Goal: Information Seeking & Learning: Learn about a topic

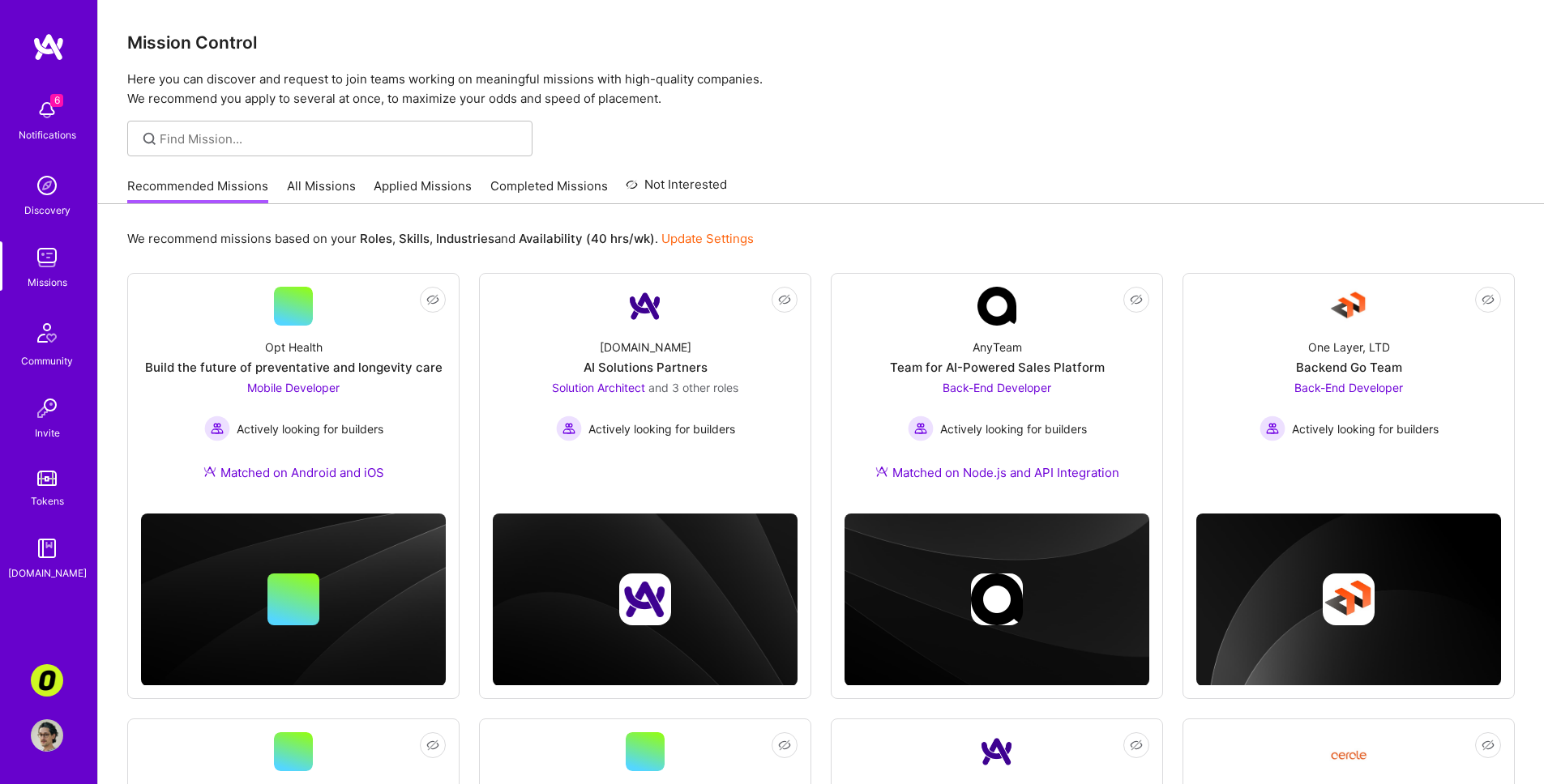
click at [330, 194] on link "All Missions" at bounding box center [321, 190] width 69 height 27
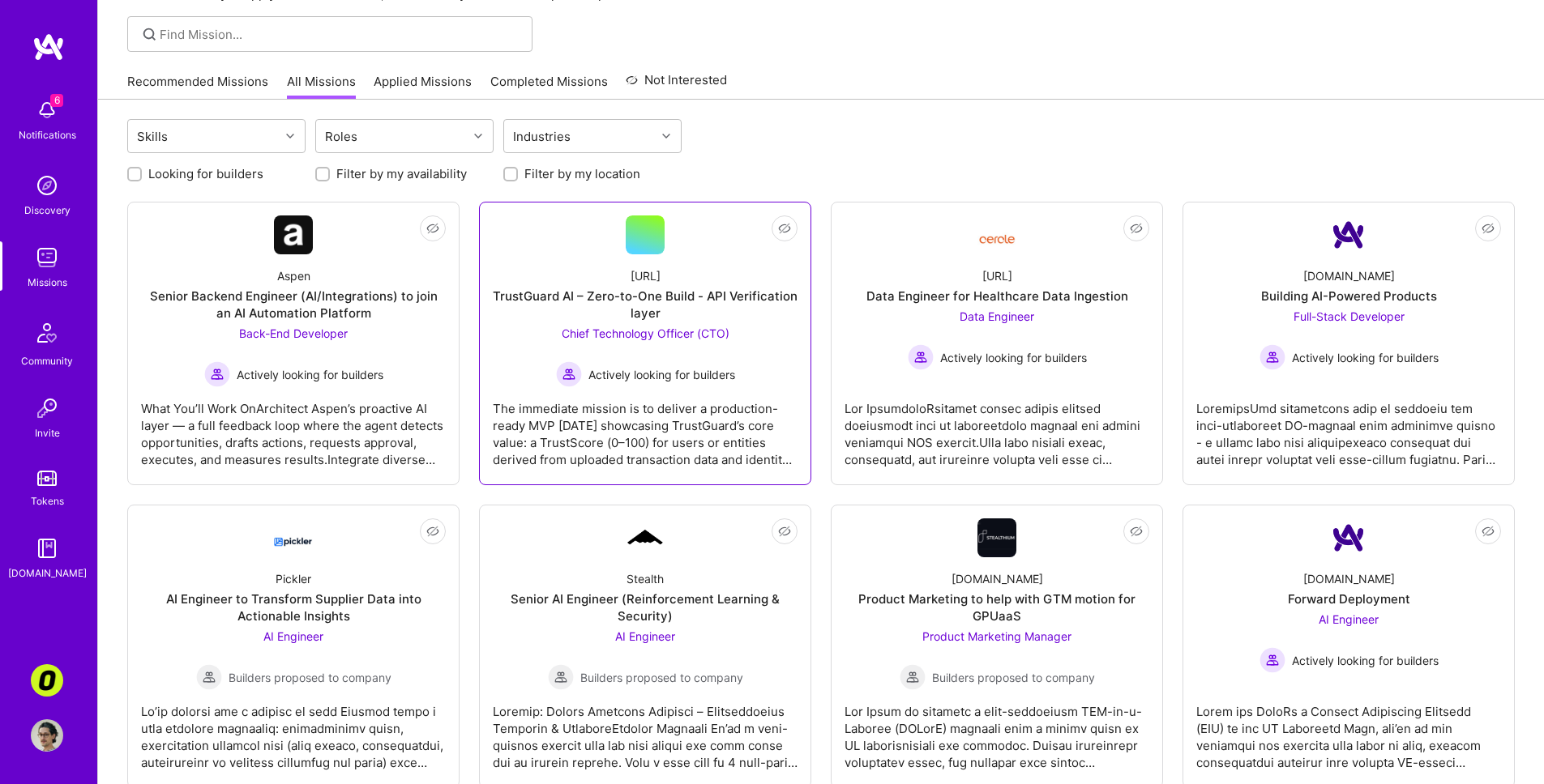
scroll to position [97, 0]
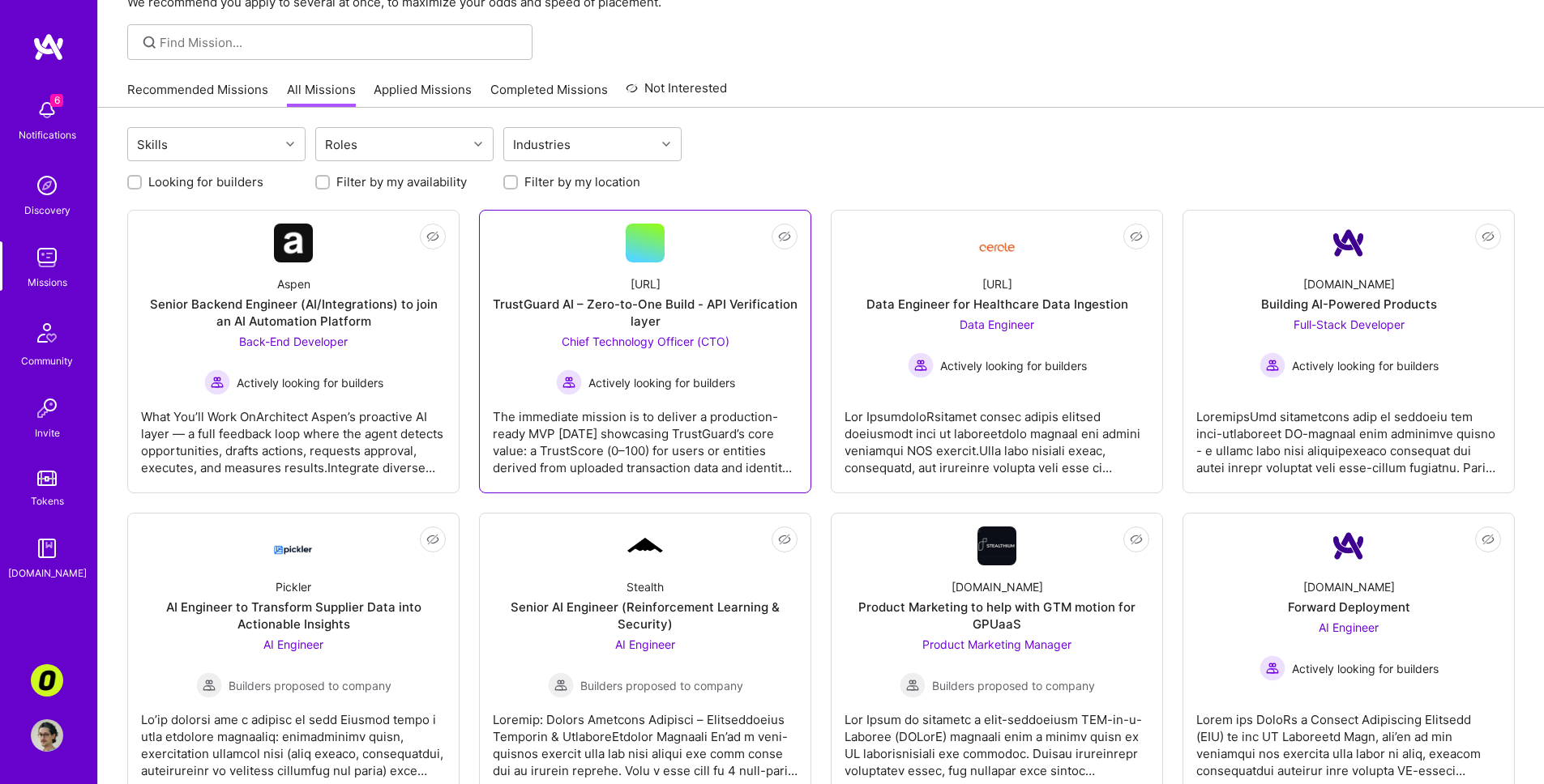
click at [636, 404] on div "The immediate mission is to deliver a production-ready MVP [DATE] showcasing Tr…" at bounding box center [645, 435] width 305 height 81
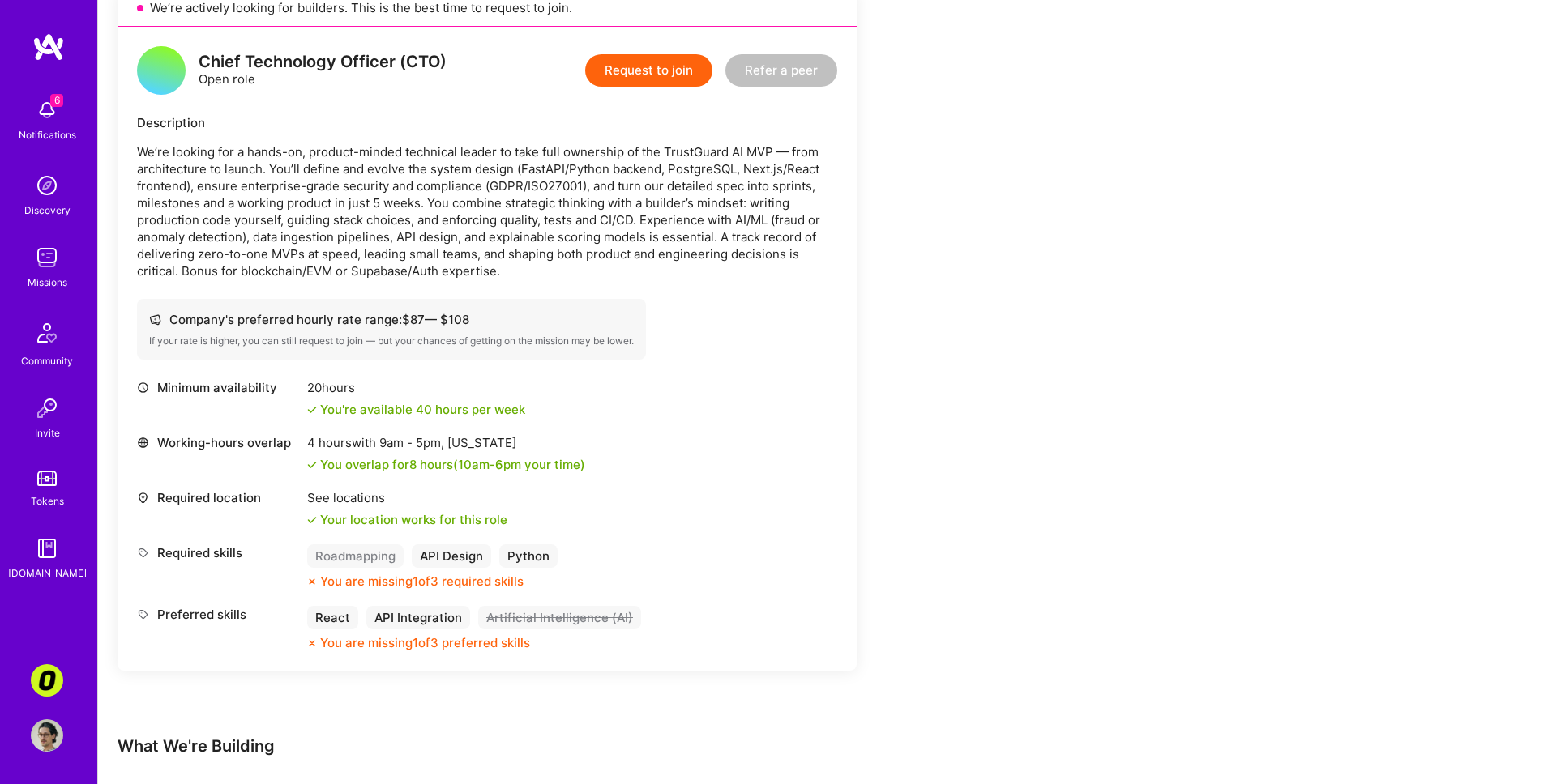
scroll to position [373, 0]
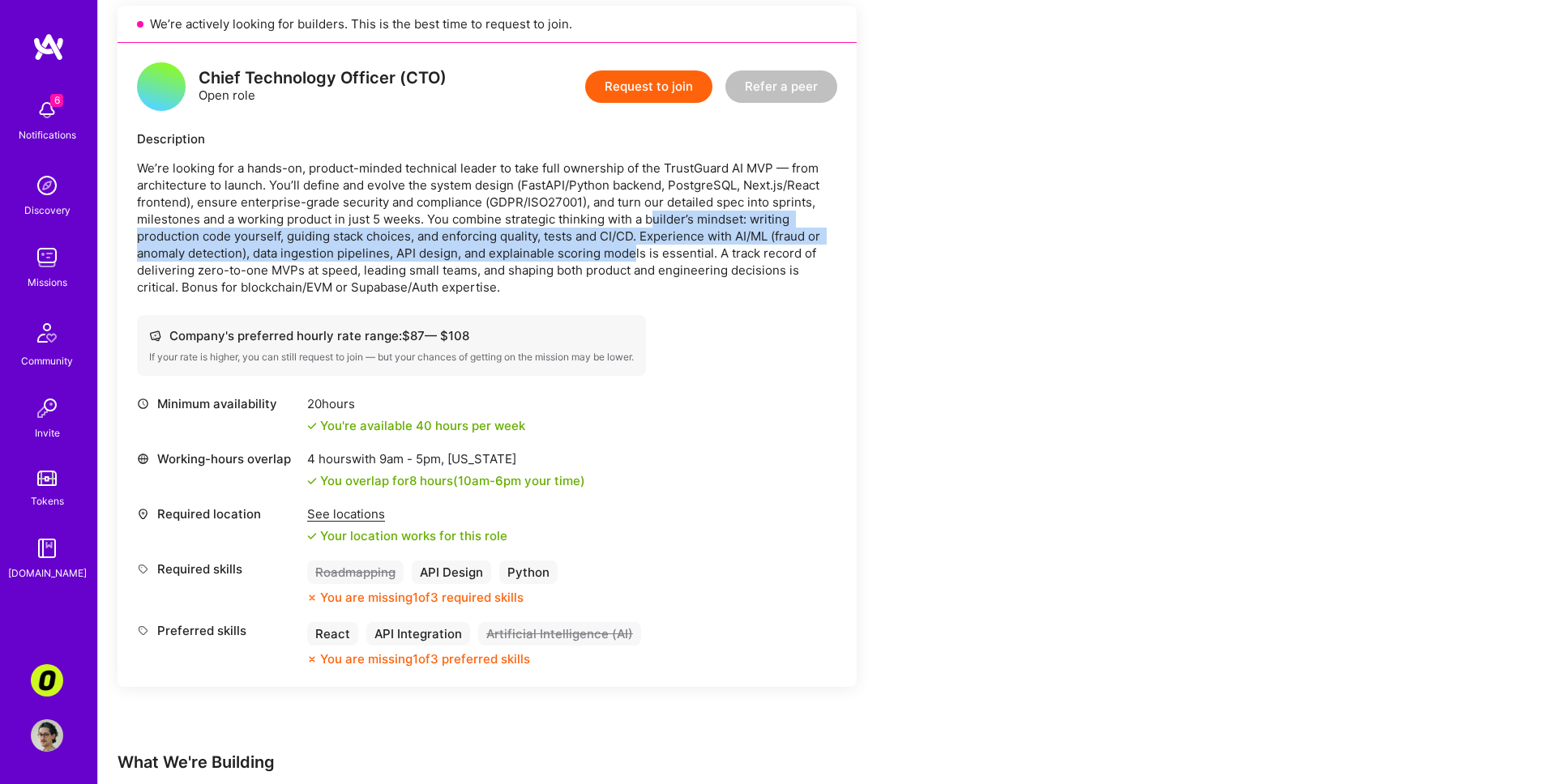
drag, startPoint x: 648, startPoint y: 225, endPoint x: 633, endPoint y: 260, distance: 38.1
click at [633, 260] on p "We’re looking for a hands-on, product-minded technical leader to take full owne…" at bounding box center [488, 227] width 701 height 136
click at [35, 116] on img at bounding box center [47, 109] width 33 height 33
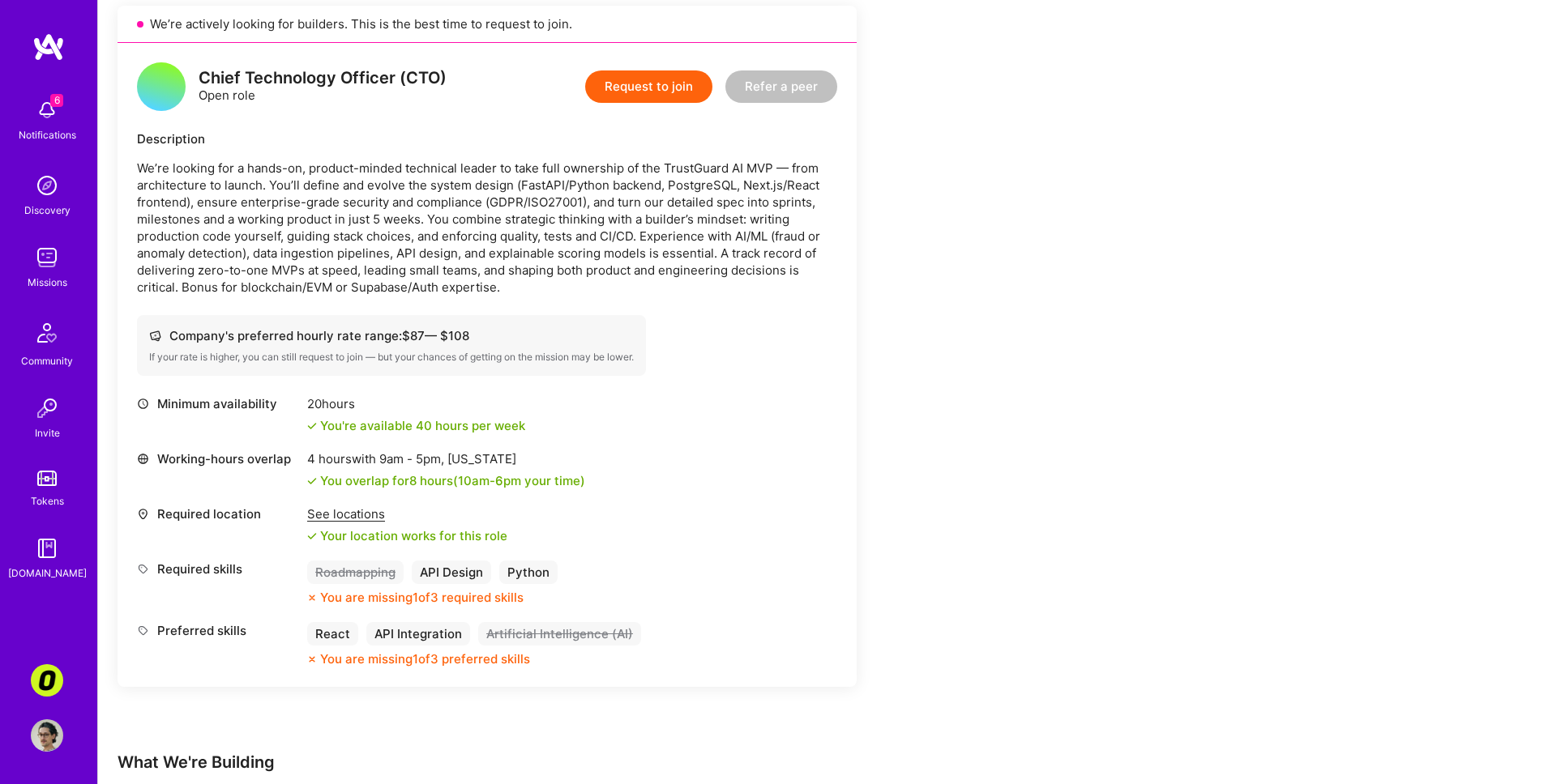
click at [623, 132] on div "6 6 Notifications Discovery Missions Community Invite Tokens [DOMAIN_NAME] Corn…" at bounding box center [772, 323] width 1544 height 1394
click at [50, 190] on img at bounding box center [47, 185] width 33 height 33
